Goal: Task Accomplishment & Management: Manage account settings

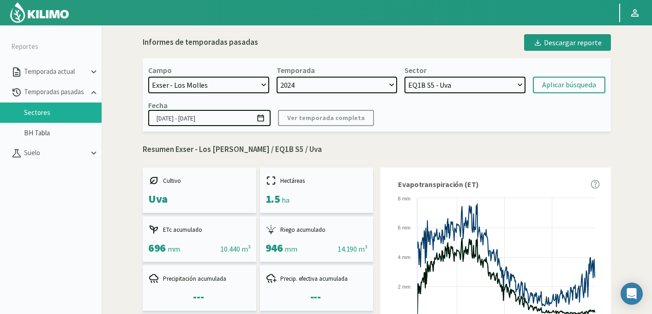
select select "737: Object"
click at [421, 84] on select "EQ2 S4 - Mandarino EQ2 S3 - Mandarino EQ1B S1 - Uva EQ6 S4 - Uva EQ6 S3 - Uva E…" at bounding box center [464, 85] width 121 height 17
click at [404, 77] on select "EQ2 S4 - Mandarino EQ2 S3 - Mandarino EQ1B S1 - Uva EQ6 S4 - Uva EQ6 S3 - Uva E…" at bounding box center [464, 85] width 121 height 17
click at [553, 83] on div "Aplicar búsqueda" at bounding box center [569, 84] width 54 height 11
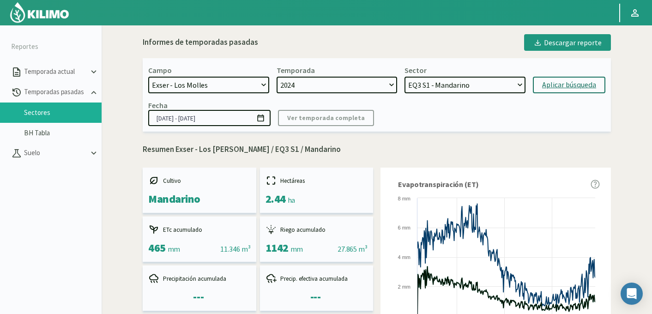
click at [456, 83] on select "EQ2 S4 - Mandarino EQ2 S3 - Mandarino EQ1B S1 - Uva EQ6 S4 - Uva EQ6 S3 - Uva E…" at bounding box center [464, 85] width 121 height 17
click at [404, 77] on select "EQ2 S4 - Mandarino EQ2 S3 - Mandarino EQ1B S1 - Uva EQ6 S4 - Uva EQ6 S3 - Uva E…" at bounding box center [464, 85] width 121 height 17
click at [555, 85] on div "Aplicar búsqueda" at bounding box center [569, 84] width 54 height 11
select select "56: Object"
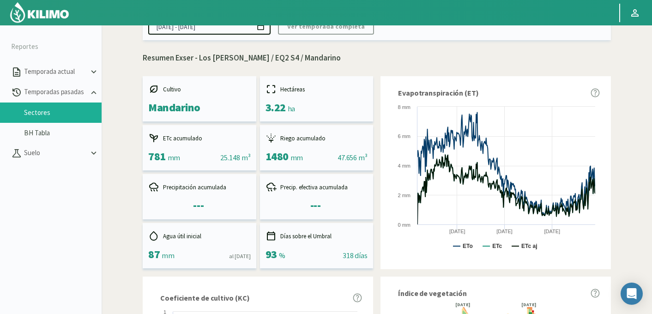
scroll to position [66, 0]
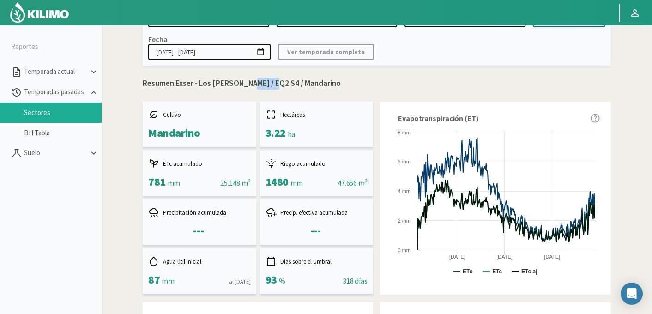
drag, startPoint x: 240, startPoint y: 82, endPoint x: 264, endPoint y: 83, distance: 24.0
click at [264, 83] on p "Resumen Exser - Los [PERSON_NAME] / EQ2 S4 / Mandarino" at bounding box center [377, 84] width 468 height 12
copy p "EQ2 S4"
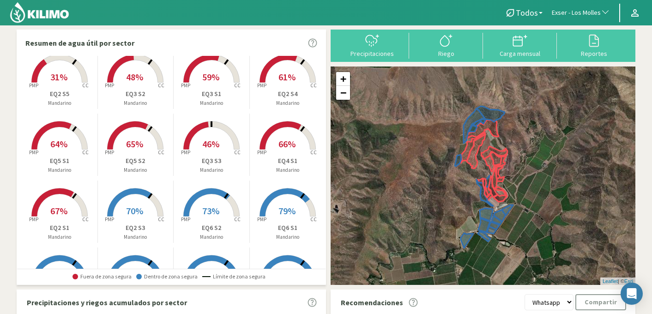
scroll to position [25, 0]
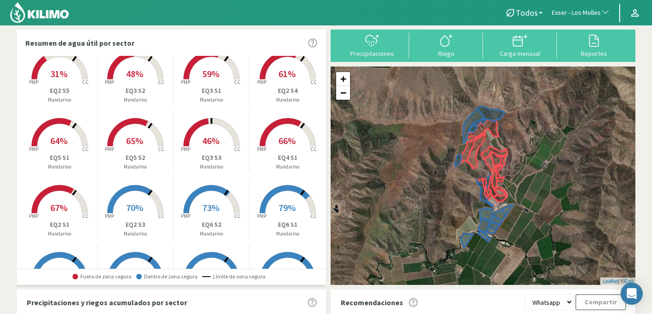
click at [292, 70] on span "61%" at bounding box center [286, 74] width 17 height 12
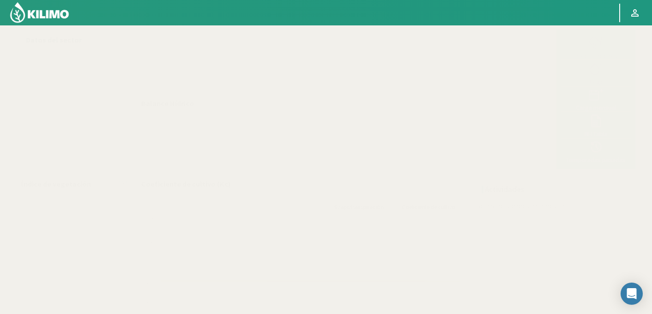
select select "87: Object"
select select "10: Object"
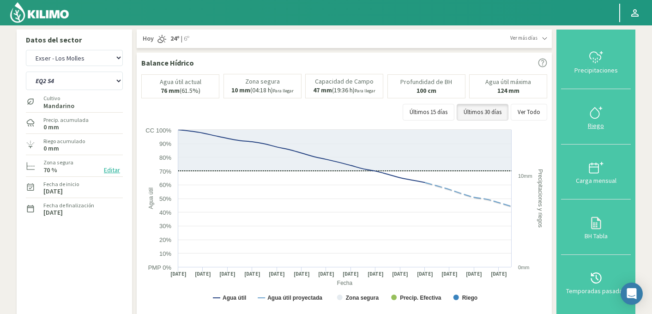
click at [596, 113] on icon at bounding box center [596, 112] width 15 height 15
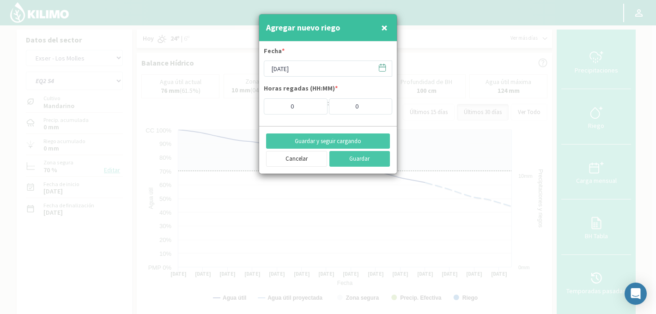
click at [380, 68] on icon at bounding box center [382, 67] width 9 height 9
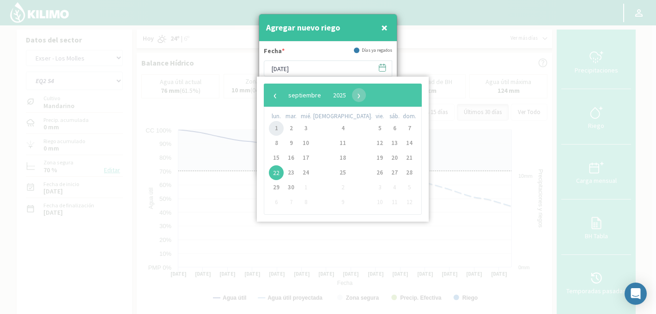
click at [278, 127] on span "1" at bounding box center [276, 128] width 15 height 15
type input "01/09/2025"
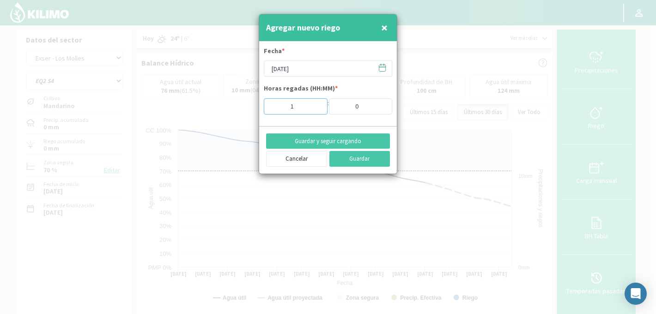
click at [317, 106] on input "1" at bounding box center [296, 106] width 64 height 16
click at [317, 106] on input "2" at bounding box center [296, 106] width 64 height 16
click at [317, 106] on input "3" at bounding box center [296, 106] width 64 height 16
click at [317, 106] on input "4" at bounding box center [296, 106] width 64 height 16
type input "5"
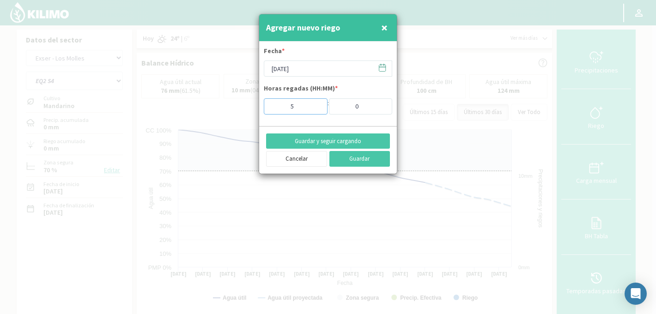
click at [317, 106] on input "5" at bounding box center [296, 106] width 64 height 16
click at [343, 161] on button "Guardar" at bounding box center [359, 159] width 61 height 16
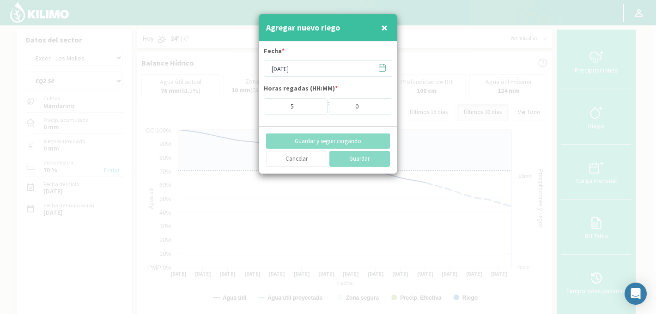
type input "22/09/2025"
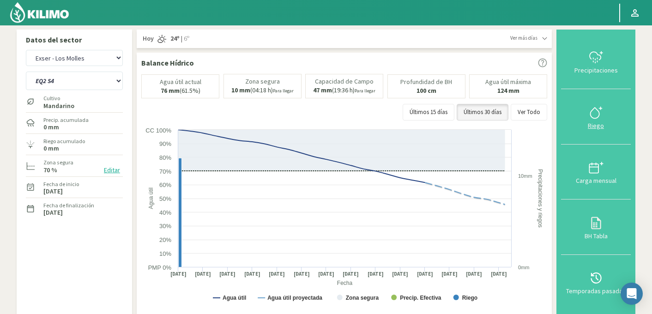
click at [598, 107] on icon at bounding box center [596, 112] width 15 height 15
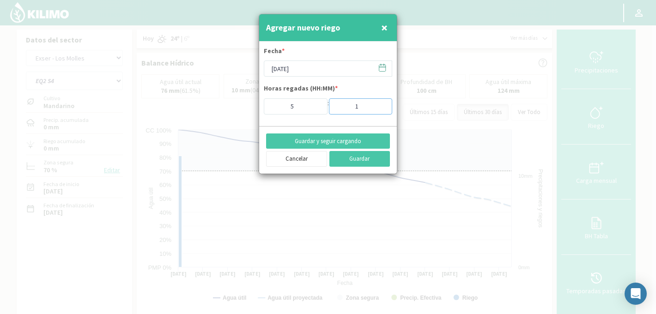
click at [384, 104] on input "1" at bounding box center [361, 106] width 64 height 16
click at [384, 104] on input "2" at bounding box center [361, 106] width 64 height 16
click at [384, 104] on input "3" at bounding box center [361, 106] width 64 height 16
click at [384, 104] on input "4" at bounding box center [361, 106] width 64 height 16
click at [384, 104] on input "5" at bounding box center [361, 106] width 64 height 16
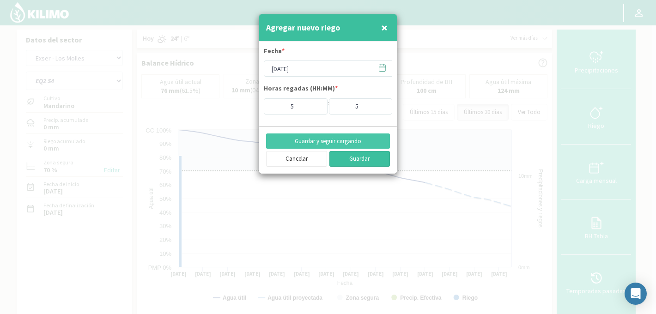
click at [354, 160] on button "Guardar" at bounding box center [359, 159] width 61 height 16
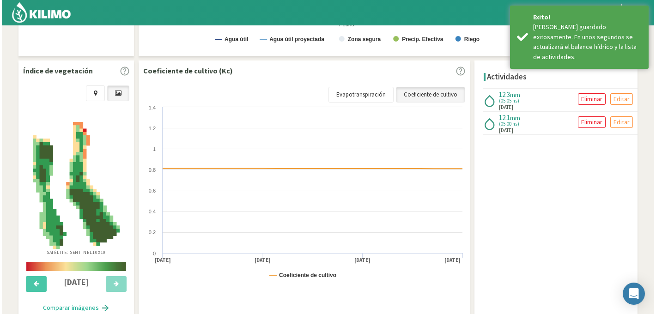
scroll to position [256, 0]
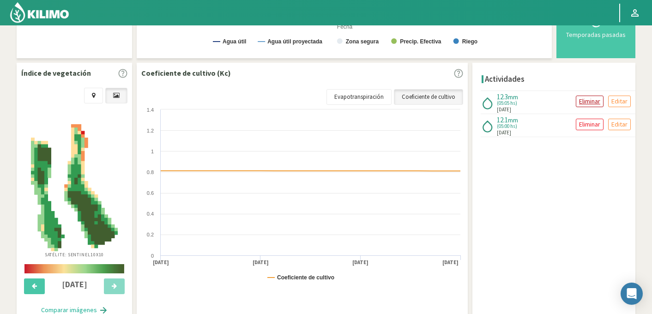
click at [583, 101] on p "Eliminar" at bounding box center [589, 101] width 21 height 11
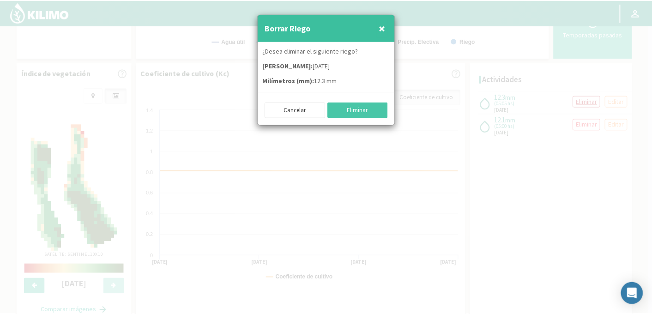
scroll to position [243, 0]
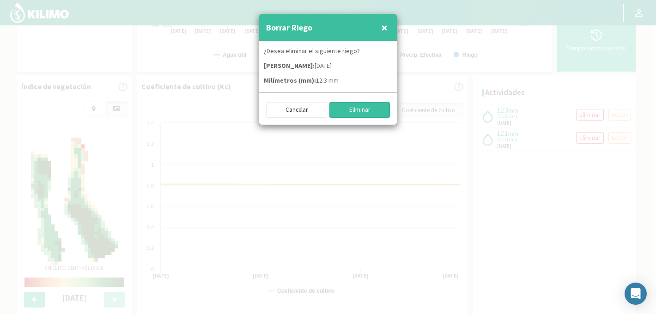
click at [361, 109] on button "Eliminar" at bounding box center [359, 110] width 61 height 16
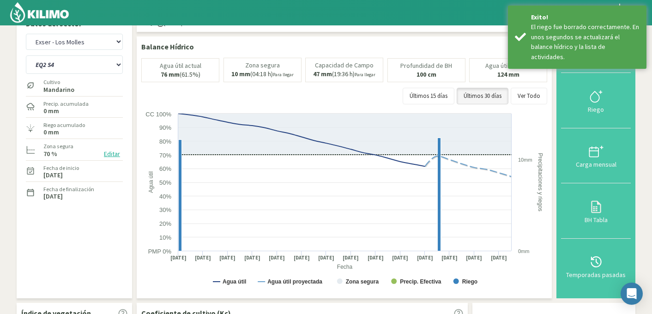
scroll to position [0, 0]
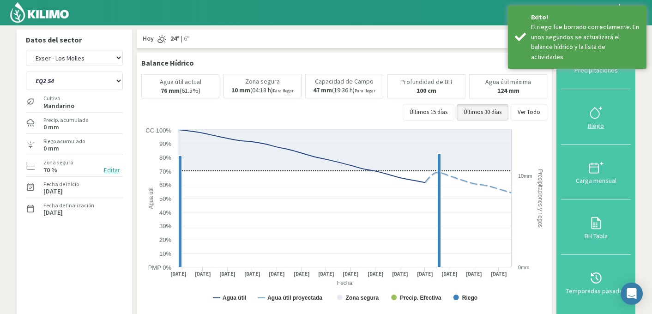
click at [596, 111] on icon at bounding box center [596, 112] width 15 height 15
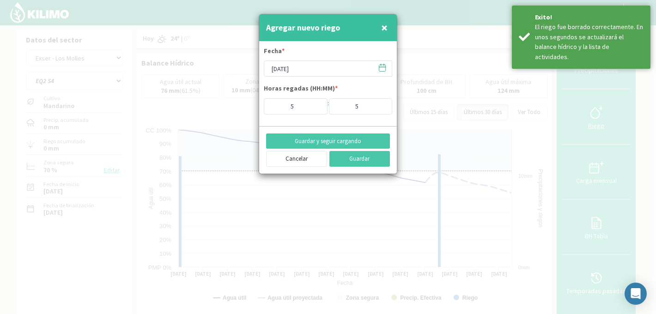
type input "0"
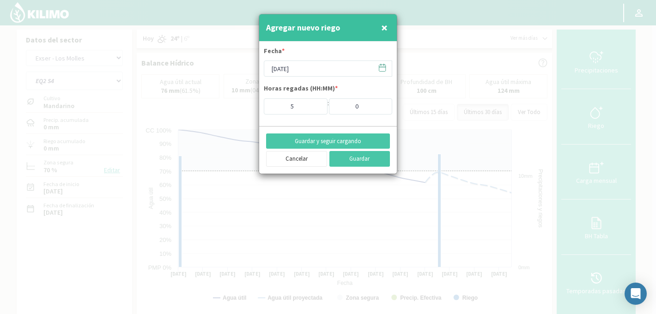
click at [383, 67] on icon at bounding box center [382, 67] width 6 height 0
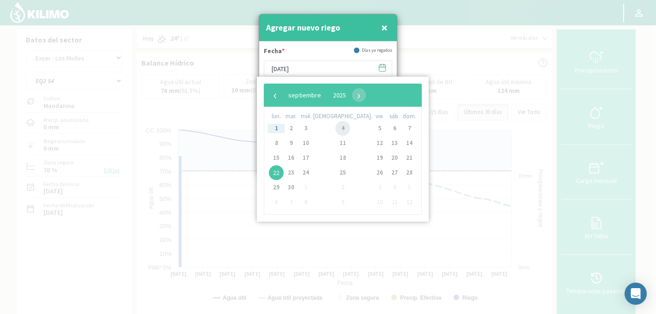
click at [335, 128] on span "4" at bounding box center [342, 128] width 15 height 15
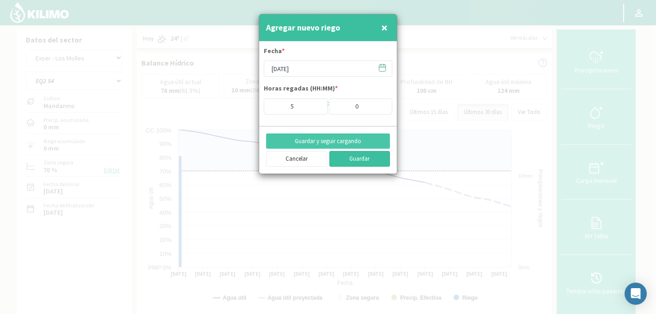
click at [352, 158] on button "Guardar" at bounding box center [359, 159] width 61 height 16
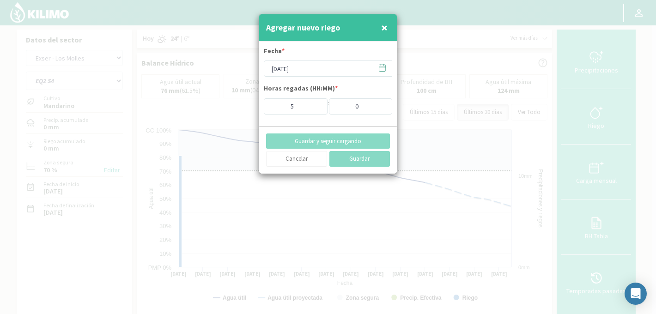
type input "22/09/2025"
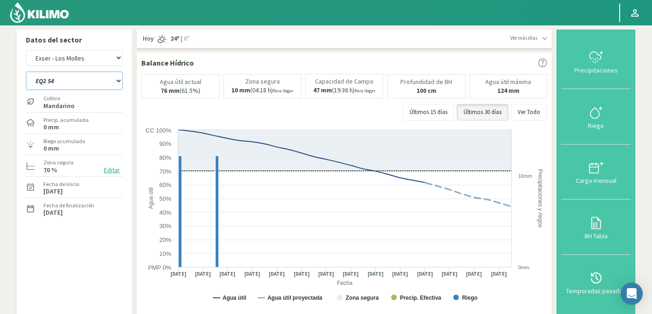
click at [85, 82] on select "EQ1A S3 EQ1A S4 EQ1A S5 EQ1B S1 EQ1B S2 EQ1B S3 EQ1B S4 EQ1B S5 EQ2 S1 EQ2 S3 E…" at bounding box center [74, 81] width 97 height 18
click at [26, 72] on select "EQ1A S3 EQ1A S4 EQ1A S5 EQ1B S1 EQ1B S2 EQ1B S3 EQ1B S4 EQ1B S5 EQ2 S1 EQ2 S3 E…" at bounding box center [74, 81] width 97 height 18
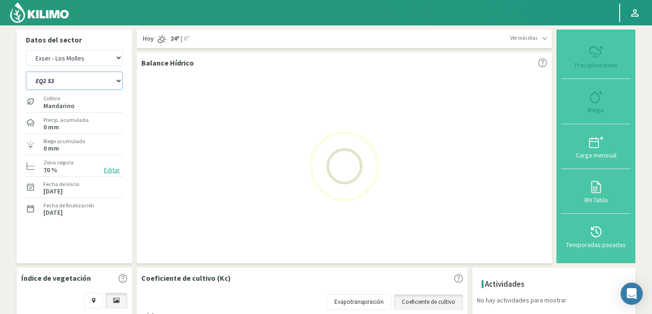
select select "10: Object"
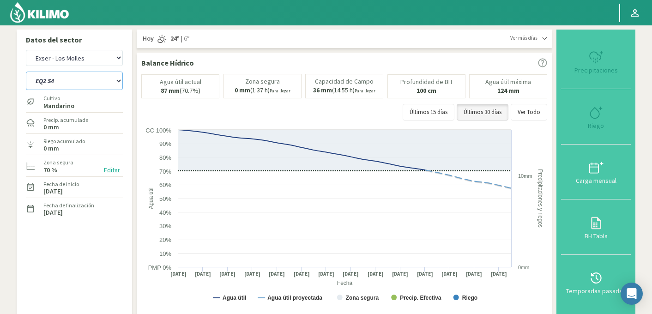
select select "362: Object"
select select "31: Object"
click at [593, 115] on icon at bounding box center [596, 112] width 15 height 15
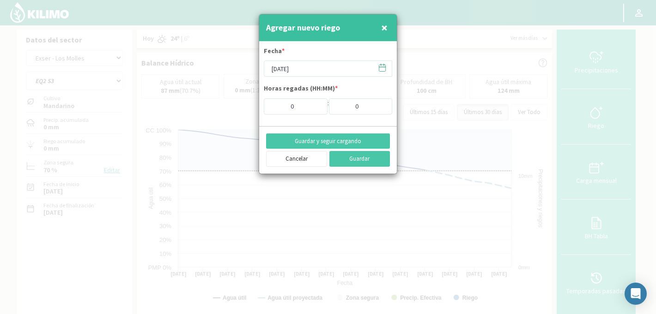
click at [383, 68] on icon at bounding box center [382, 67] width 9 height 9
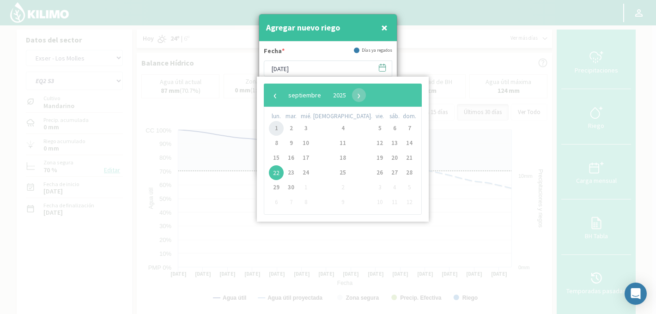
click at [279, 126] on span "1" at bounding box center [276, 128] width 15 height 15
type input "01/09/2025"
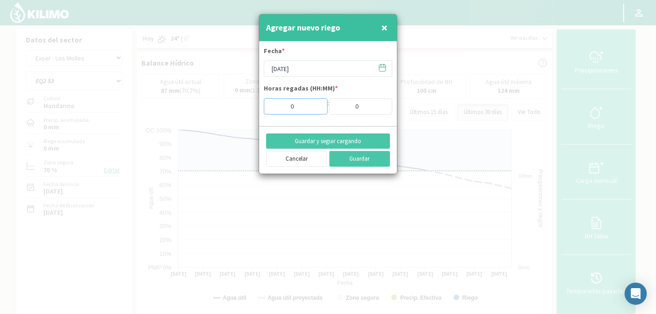
click at [301, 107] on input "0" at bounding box center [296, 106] width 64 height 16
click at [315, 106] on input "1" at bounding box center [296, 106] width 64 height 16
click at [315, 106] on input "2" at bounding box center [296, 106] width 64 height 16
click at [315, 106] on input "3" at bounding box center [296, 106] width 64 height 16
click at [315, 106] on input "4" at bounding box center [296, 106] width 64 height 16
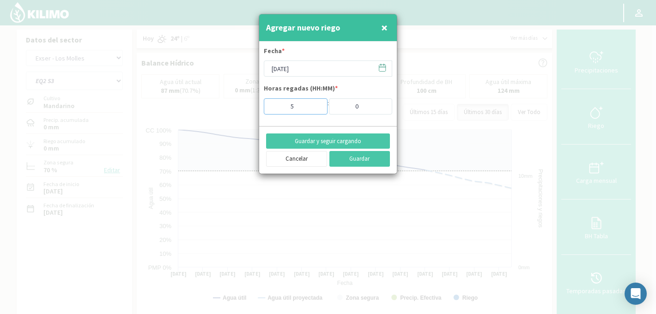
type input "5"
click at [315, 106] on input "5" at bounding box center [296, 106] width 64 height 16
click at [322, 142] on button "Guardar y seguir cargando" at bounding box center [328, 141] width 124 height 16
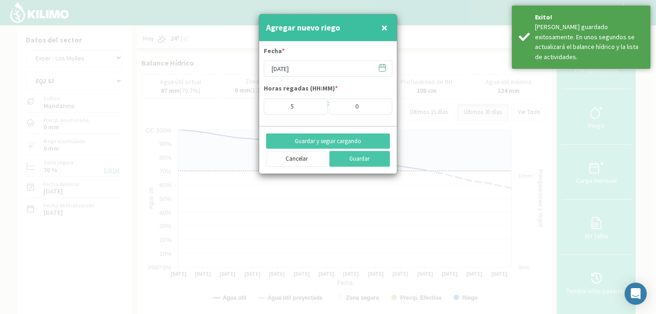
click at [382, 66] on icon at bounding box center [382, 67] width 9 height 9
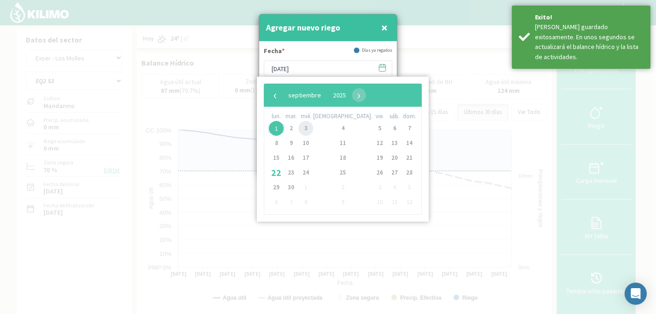
click at [313, 126] on span "3" at bounding box center [305, 128] width 15 height 15
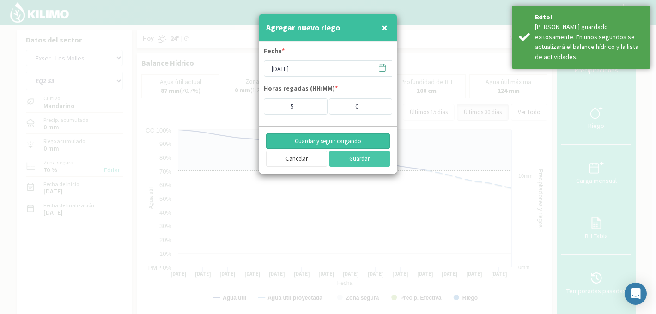
click at [328, 142] on button "Guardar y seguir cargando" at bounding box center [328, 141] width 124 height 16
click at [380, 65] on icon at bounding box center [382, 68] width 6 height 6
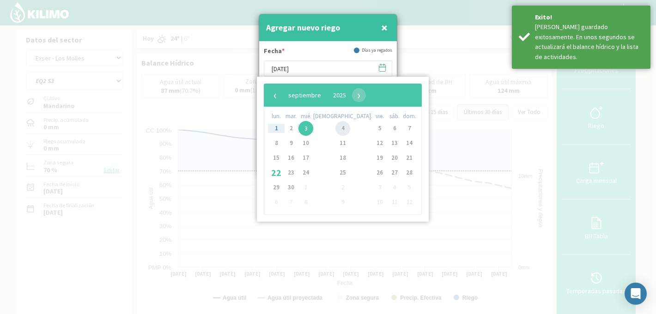
click at [335, 129] on span "4" at bounding box center [342, 128] width 15 height 15
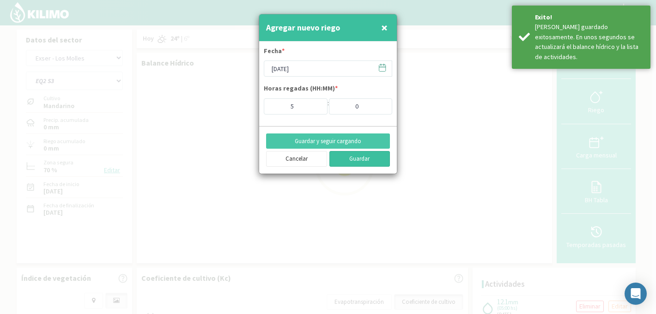
click at [352, 159] on button "Guardar" at bounding box center [359, 159] width 61 height 16
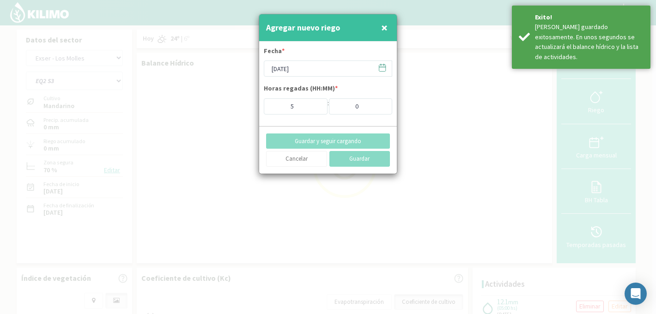
type input "22/09/2025"
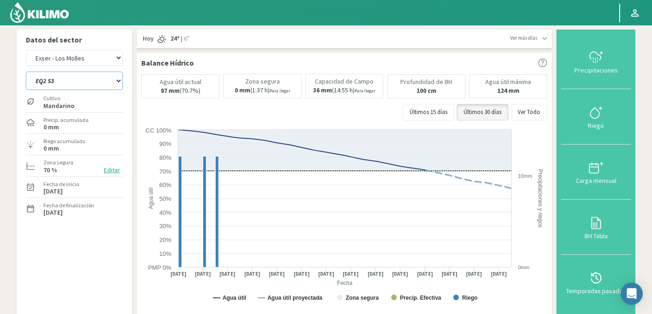
click at [74, 78] on select "EQ1A S3 EQ1A S4 EQ1A S5 EQ1B S1 EQ1B S2 EQ1B S3 EQ1B S4 EQ1B S5 EQ2 S1 EQ2 S3 E…" at bounding box center [74, 81] width 97 height 18
click at [26, 72] on select "EQ1A S3 EQ1A S4 EQ1A S5 EQ1B S1 EQ1B S2 EQ1B S3 EQ1B S4 EQ1B S5 EQ2 S1 EQ2 S3 E…" at bounding box center [74, 81] width 97 height 18
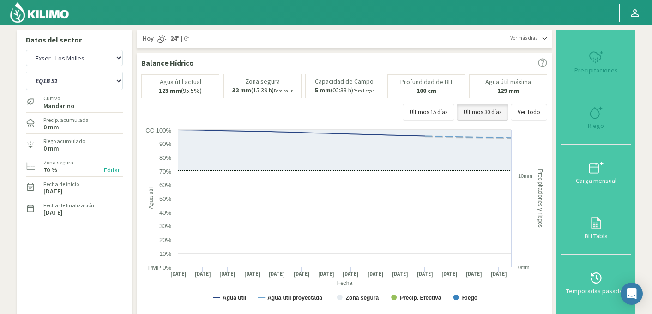
select select "31: Object"
select select "636: Object"
select select "47: Object"
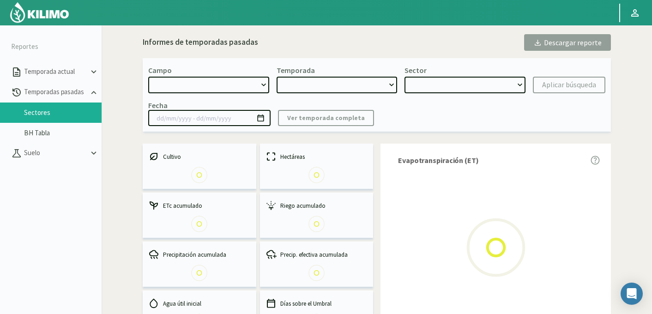
select select "737: Object"
type input "17/10/2024 - 31/08/2025"
select select "0: 2024"
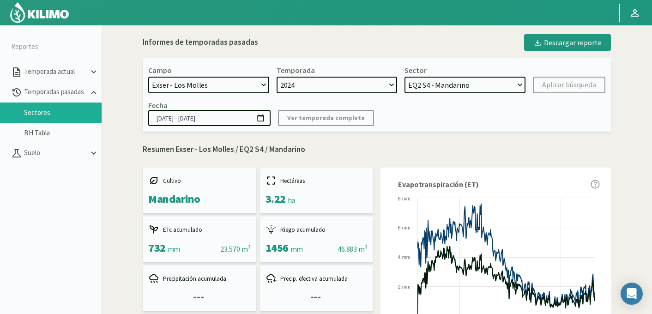
click at [345, 84] on select "2024" at bounding box center [337, 85] width 121 height 17
click at [277, 77] on select "2024" at bounding box center [337, 85] width 121 height 17
click at [439, 89] on select "EQ2 S4 - Mandarino EQ2 S3 - Mandarino EQ1B S1 - Uva EQ6 S4 - Uva EQ6 S3 - Uva E…" at bounding box center [464, 85] width 121 height 17
select select "1: Object"
click at [404, 77] on select "EQ2 S4 - Mandarino EQ2 S3 - Mandarino EQ1B S1 - Uva EQ6 S4 - Uva EQ6 S3 - Uva E…" at bounding box center [464, 85] width 121 height 17
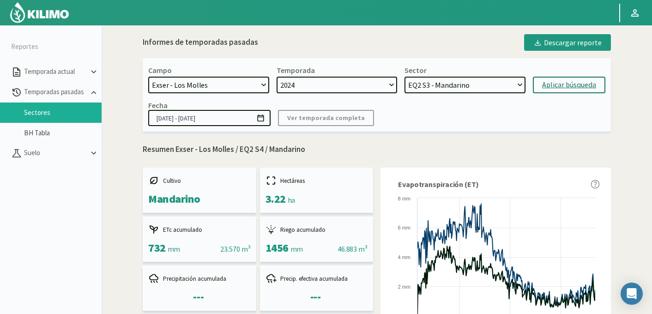
click at [551, 86] on div "Aplicar búsqueda" at bounding box center [569, 84] width 54 height 11
type input "[DATE] - [DATE]"
select select "24: Object"
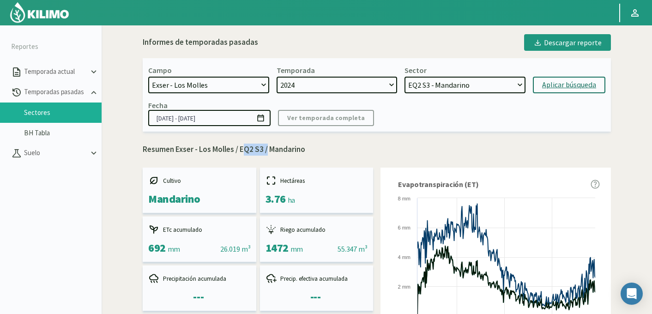
drag, startPoint x: 239, startPoint y: 149, endPoint x: 265, endPoint y: 150, distance: 25.9
click at [265, 150] on p "Resumen Exser - Los Molles / EQ2 S3 / Mandarino" at bounding box center [377, 150] width 468 height 12
copy p "EQ2 S3"
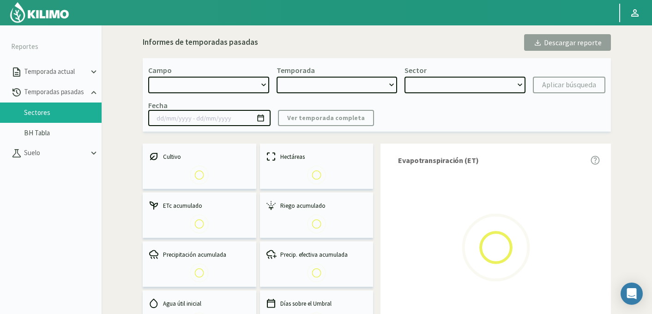
select select "737: Object"
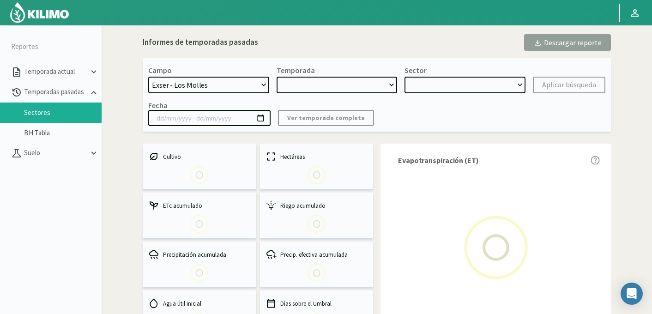
type input "17/10/2024 - 31/08/2025"
select select "0: 2024"
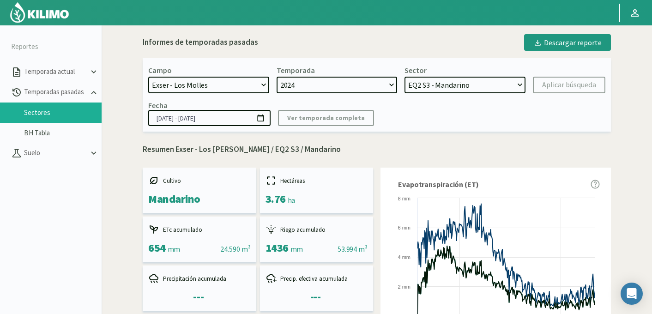
click at [465, 86] on select "EQ2 S4 - Mandarino EQ2 S3 - Mandarino EQ1B S1 - Uva EQ6 S4 - Uva EQ6 S3 - Uva E…" at bounding box center [464, 85] width 121 height 17
select select "2: Object"
click at [404, 77] on select "EQ2 S4 - Mandarino EQ2 S3 - Mandarino EQ1B S1 - Uva EQ6 S4 - Uva EQ6 S3 - Uva E…" at bounding box center [464, 85] width 121 height 17
click at [562, 87] on div "Aplicar búsqueda" at bounding box center [569, 84] width 54 height 11
type input "[DATE] - [DATE]"
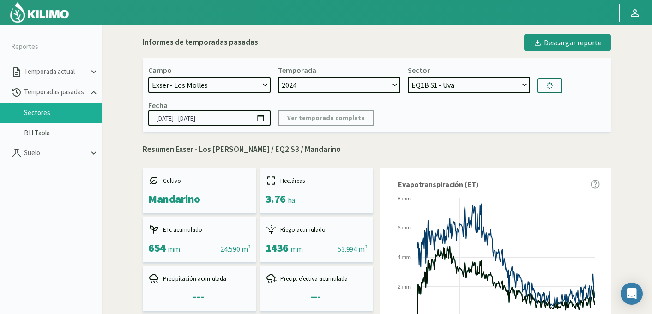
select select "25: Object"
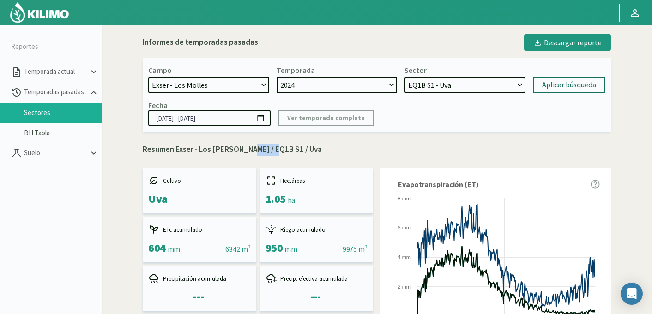
drag, startPoint x: 240, startPoint y: 151, endPoint x: 268, endPoint y: 152, distance: 28.2
click at [268, 152] on p "Resumen Exser - Los Molles / EQ1B S1 / Uva" at bounding box center [377, 150] width 468 height 12
copy p "EQ1B S1"
